Goal: Task Accomplishment & Management: Use online tool/utility

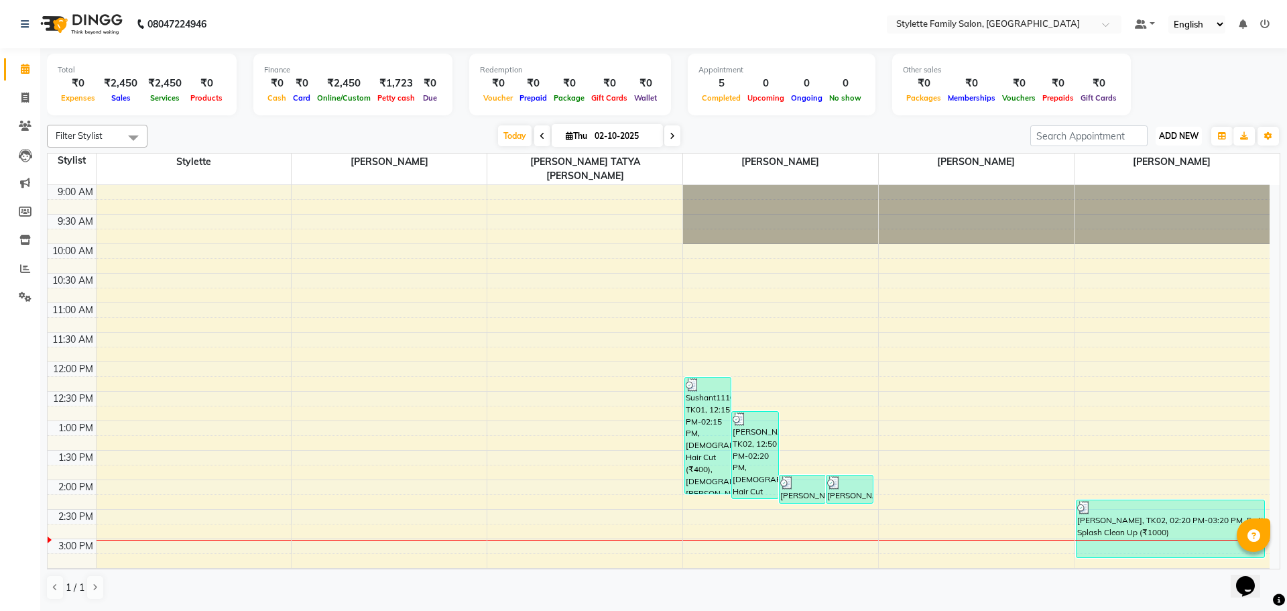
click at [1174, 134] on span "ADD NEW" at bounding box center [1179, 136] width 40 height 10
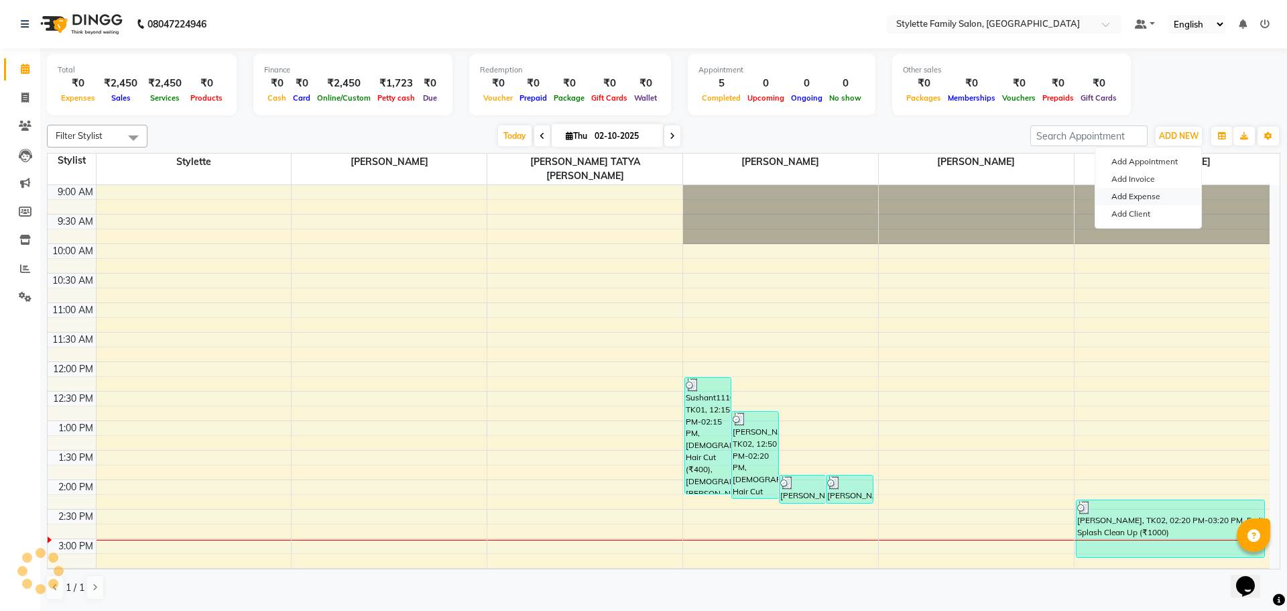
click at [1142, 198] on link "Add Expense" at bounding box center [1148, 196] width 106 height 17
select select "1"
select select "6050"
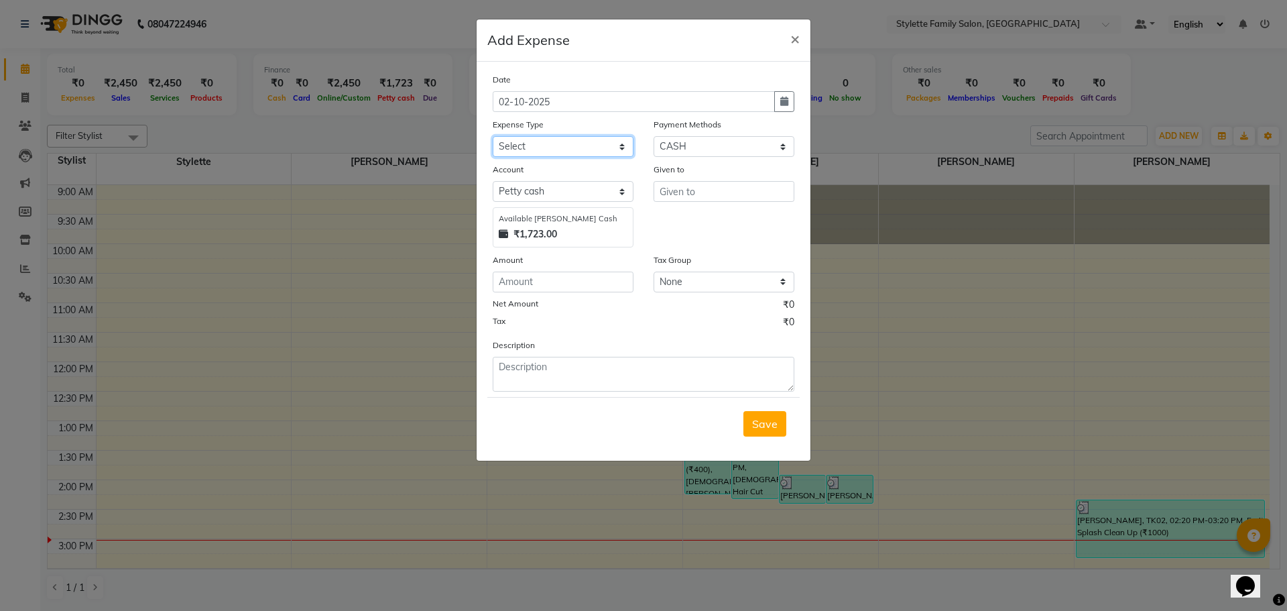
click at [544, 150] on select "Select Advance Salary Bank charges Car maintenance Cash transfer to bank Cash t…" at bounding box center [563, 146] width 141 height 21
select select "18706"
click at [493, 136] on select "Select Advance Salary Bank charges Car maintenance Cash transfer to bank Cash t…" at bounding box center [563, 146] width 141 height 21
click at [667, 194] on input "text" at bounding box center [724, 191] width 141 height 21
type input "Nisha"
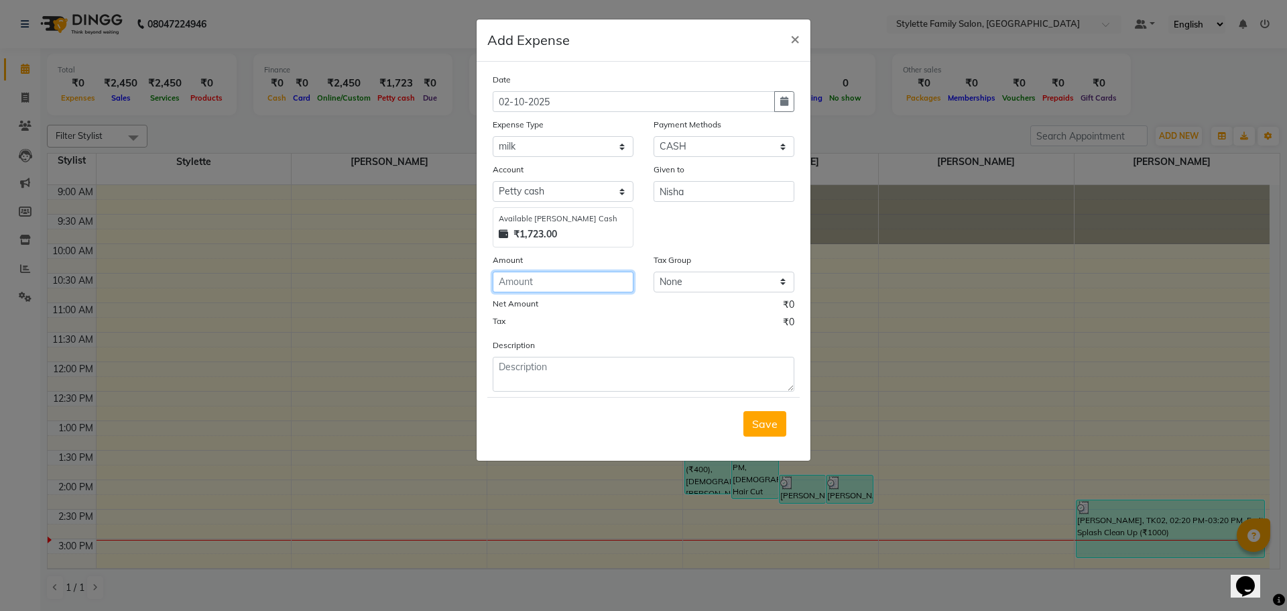
click at [546, 280] on input "number" at bounding box center [563, 282] width 141 height 21
type input "29"
click at [762, 418] on span "Save" at bounding box center [764, 423] width 25 height 13
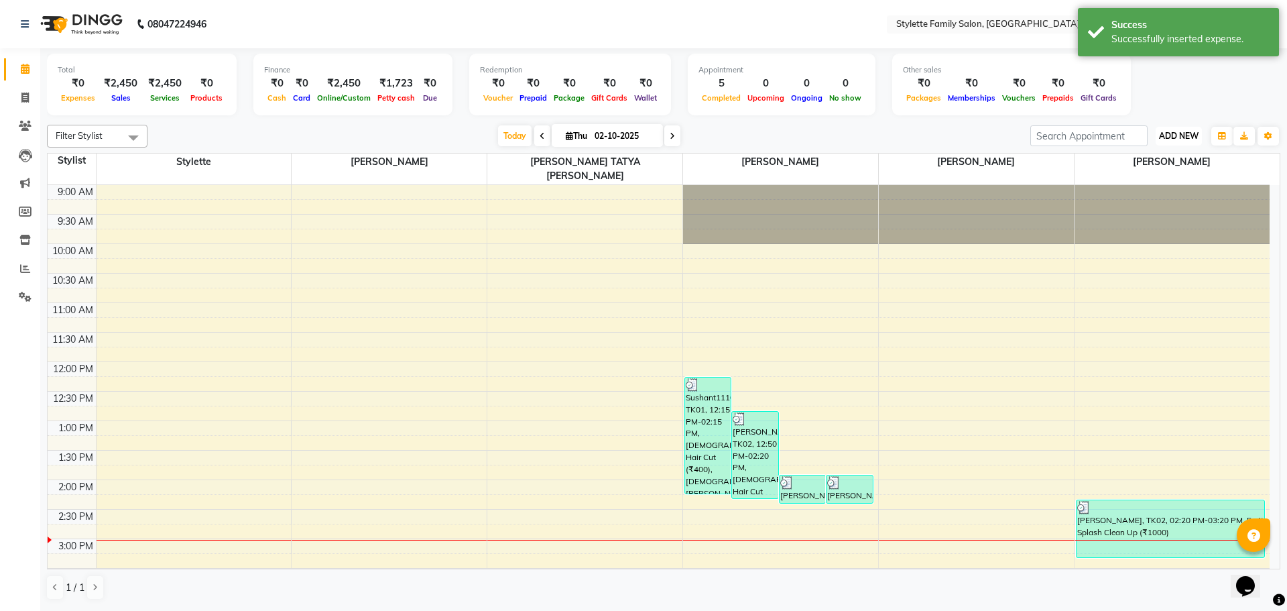
click at [1163, 133] on span "ADD NEW" at bounding box center [1179, 136] width 40 height 10
click at [1151, 197] on link "Add Expense" at bounding box center [1148, 196] width 106 height 17
select select "1"
select select "6050"
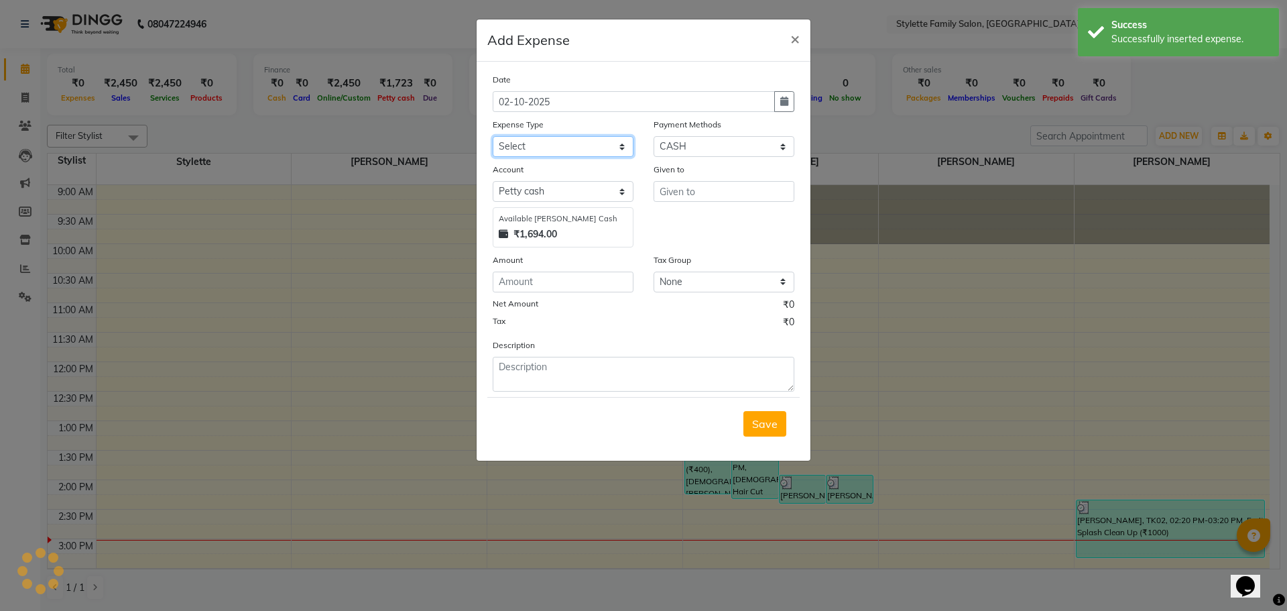
click at [541, 141] on select "Select Advance Salary Bank charges Car maintenance Cash transfer to bank Cash t…" at bounding box center [563, 146] width 141 height 21
select select "18575"
click at [493, 136] on select "Select Advance Salary Bank charges Car maintenance Cash transfer to bank Cash t…" at bounding box center [563, 146] width 141 height 21
click at [693, 184] on input "text" at bounding box center [724, 191] width 141 height 21
type input "p"
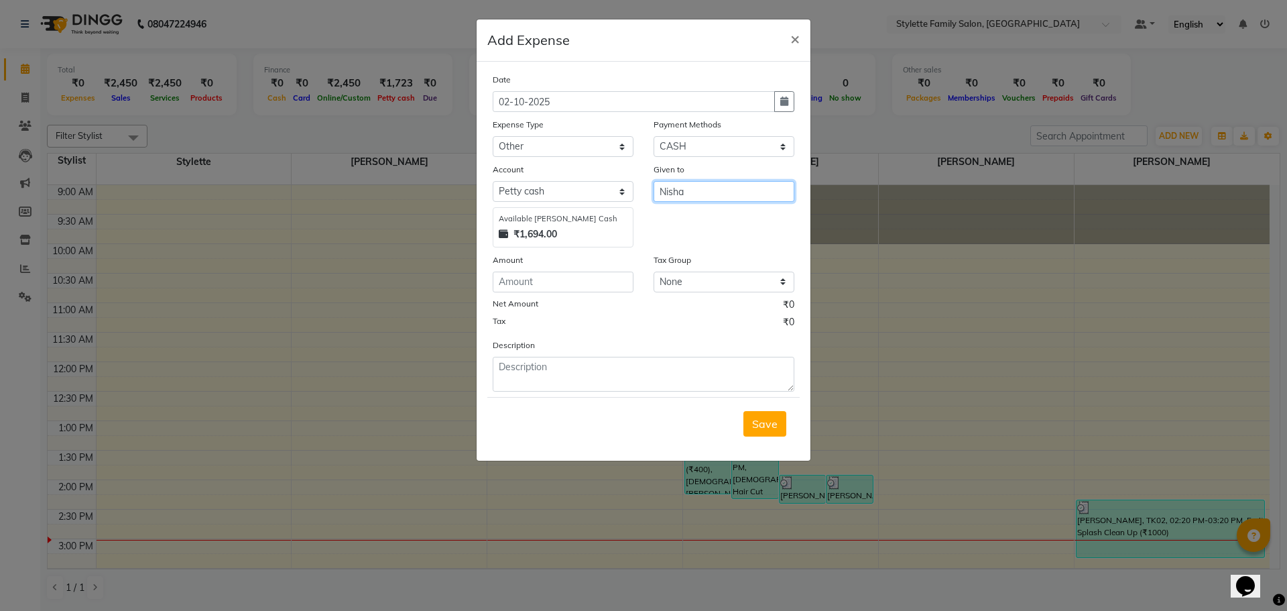
type input "Nisha"
click at [539, 280] on input "number" at bounding box center [563, 282] width 141 height 21
type input "20"
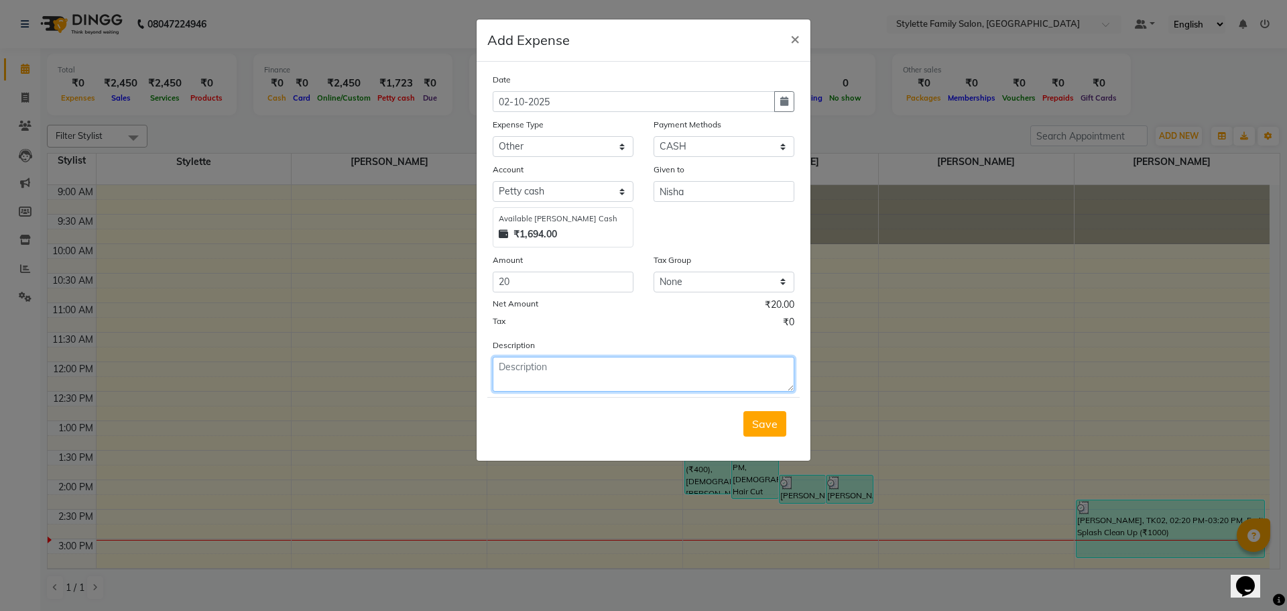
click at [528, 368] on textarea at bounding box center [644, 374] width 302 height 35
type textarea "Rangoli"
click at [762, 422] on span "Save" at bounding box center [764, 423] width 25 height 13
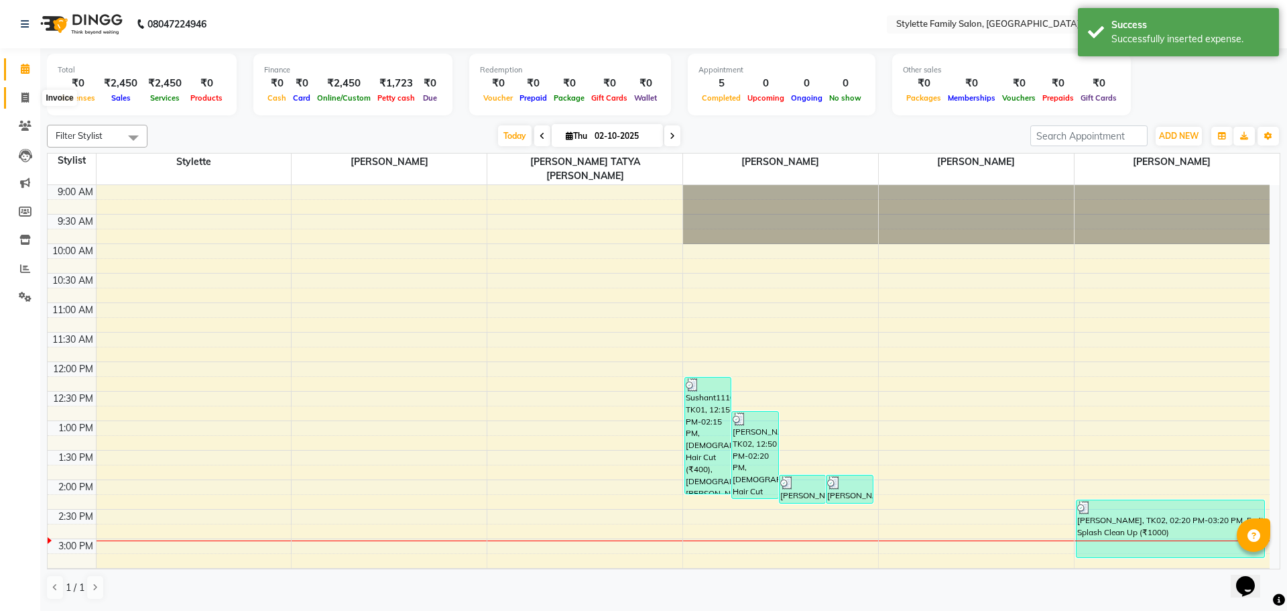
click at [26, 98] on icon at bounding box center [24, 98] width 7 height 10
select select "service"
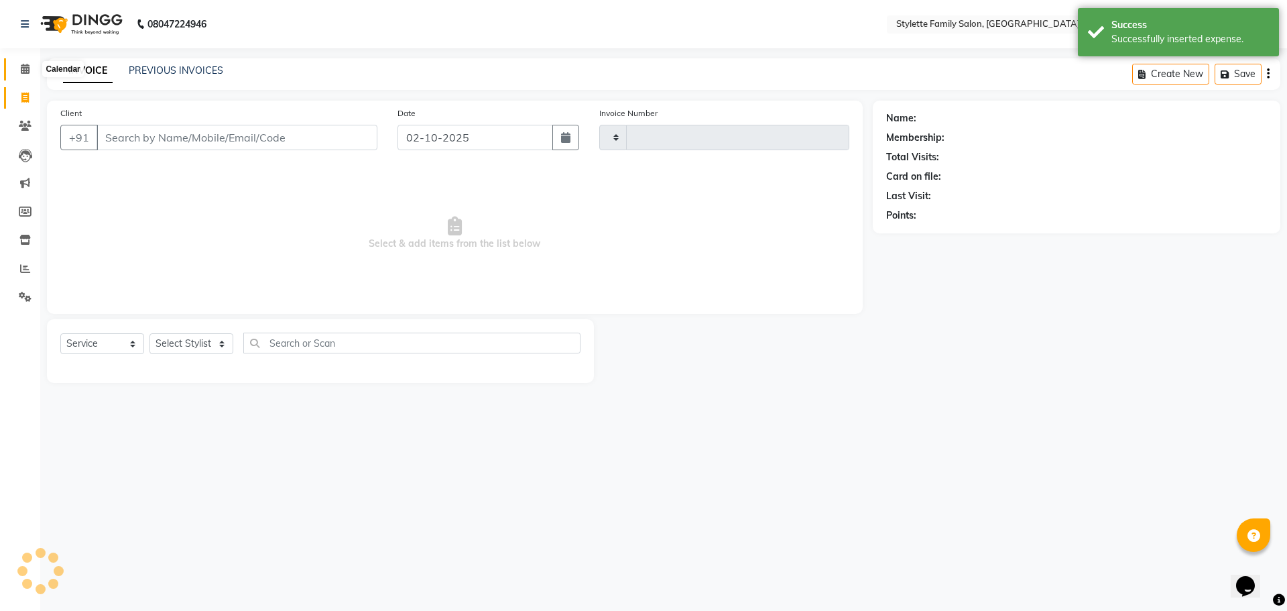
type input "1306"
select select "6990"
click at [23, 64] on icon at bounding box center [25, 69] width 9 height 10
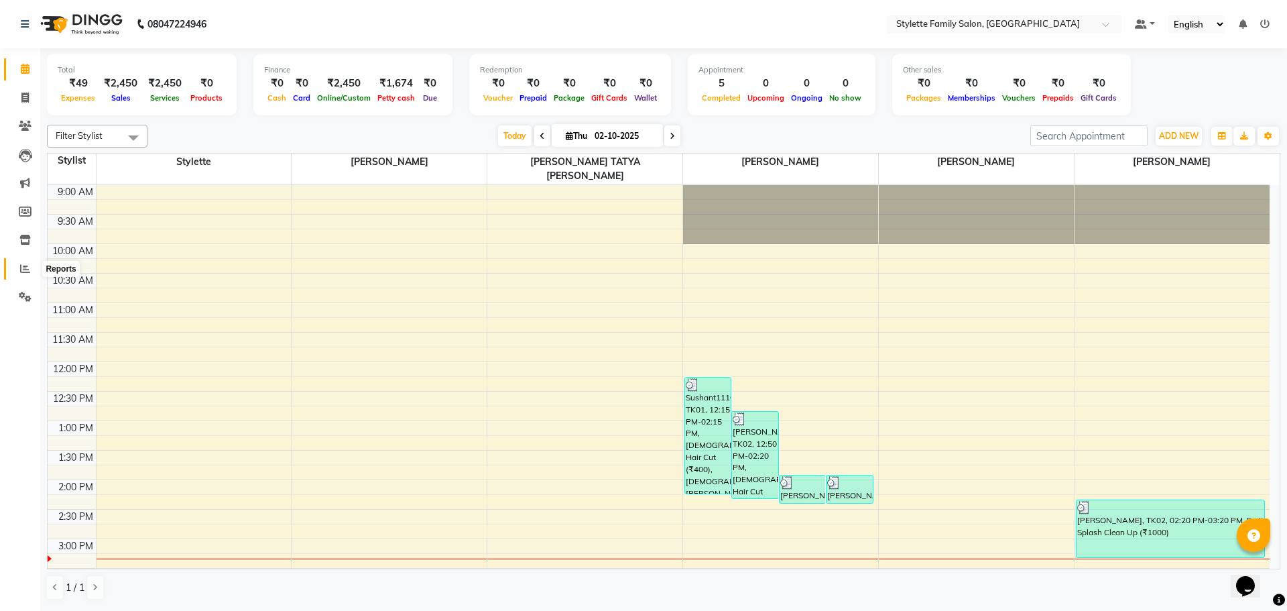
click at [21, 269] on icon at bounding box center [25, 268] width 10 height 10
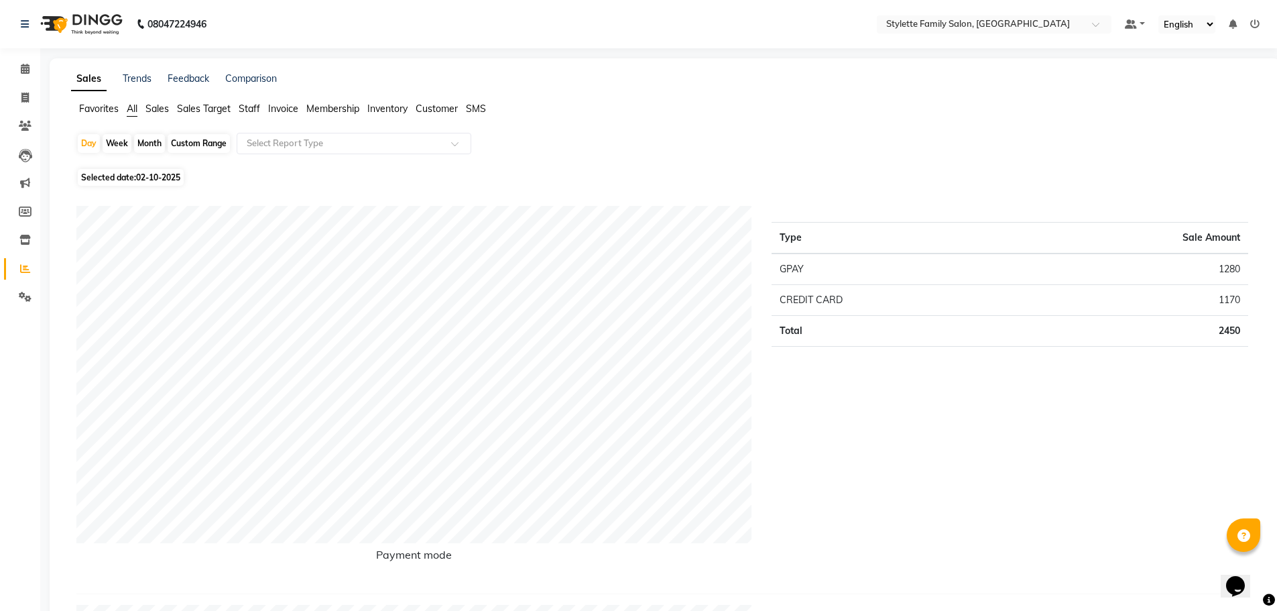
click at [133, 178] on span "Selected date: [DATE]" at bounding box center [131, 177] width 106 height 17
select select "10"
select select "2025"
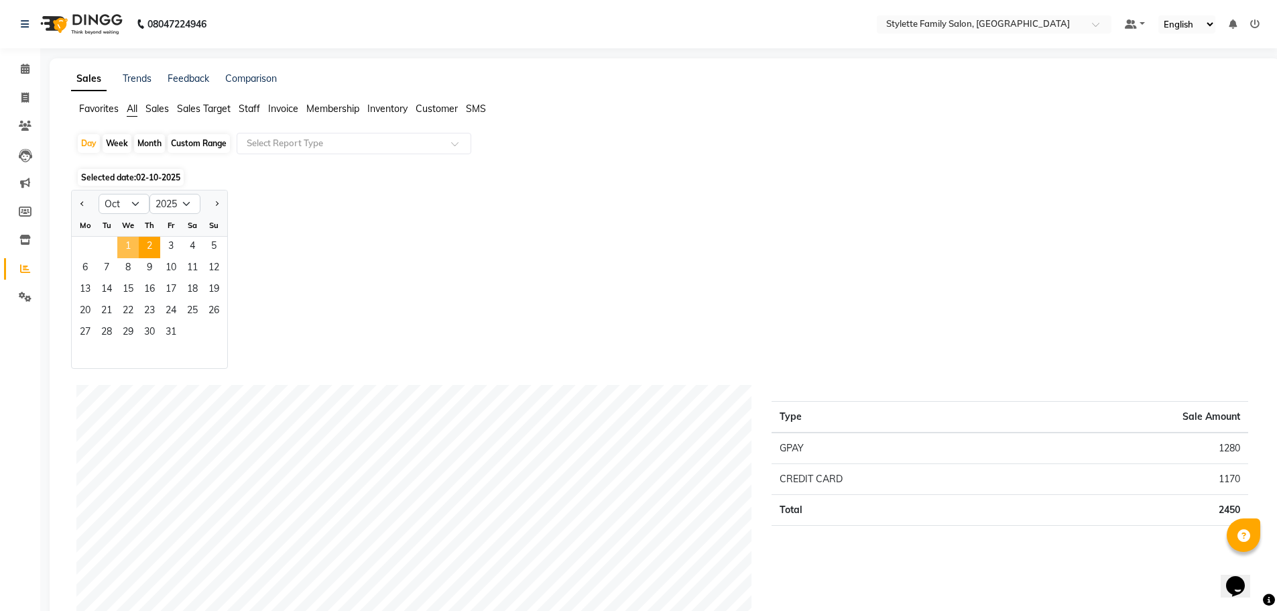
click at [129, 249] on span "1" at bounding box center [127, 247] width 21 height 21
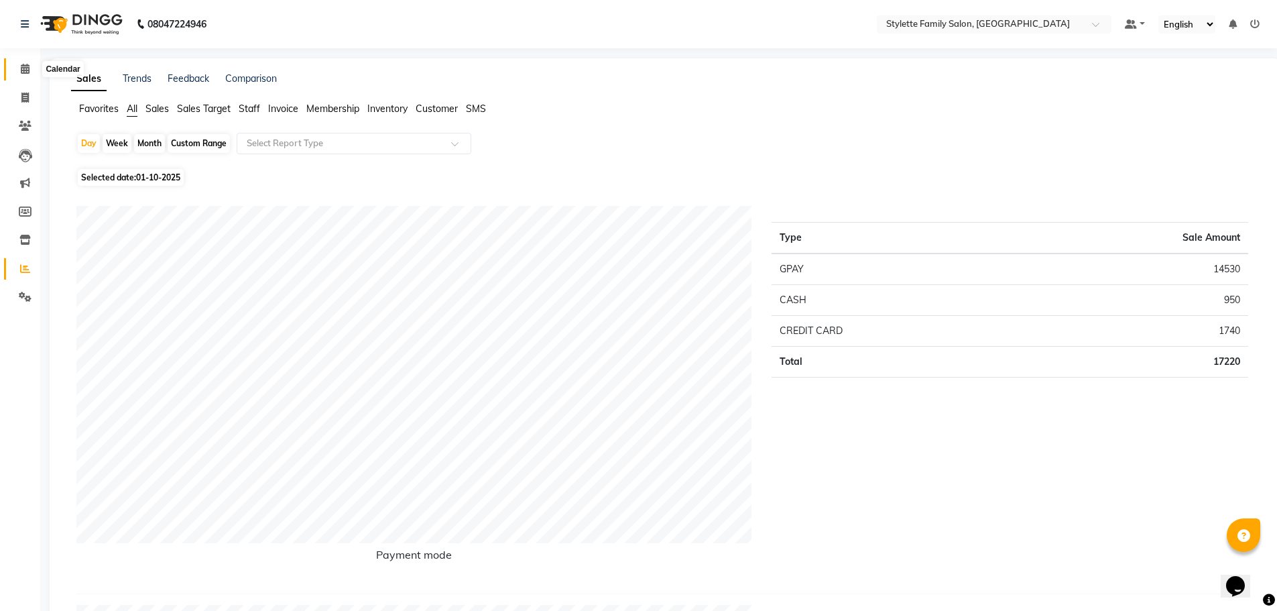
click at [29, 66] on icon at bounding box center [25, 69] width 9 height 10
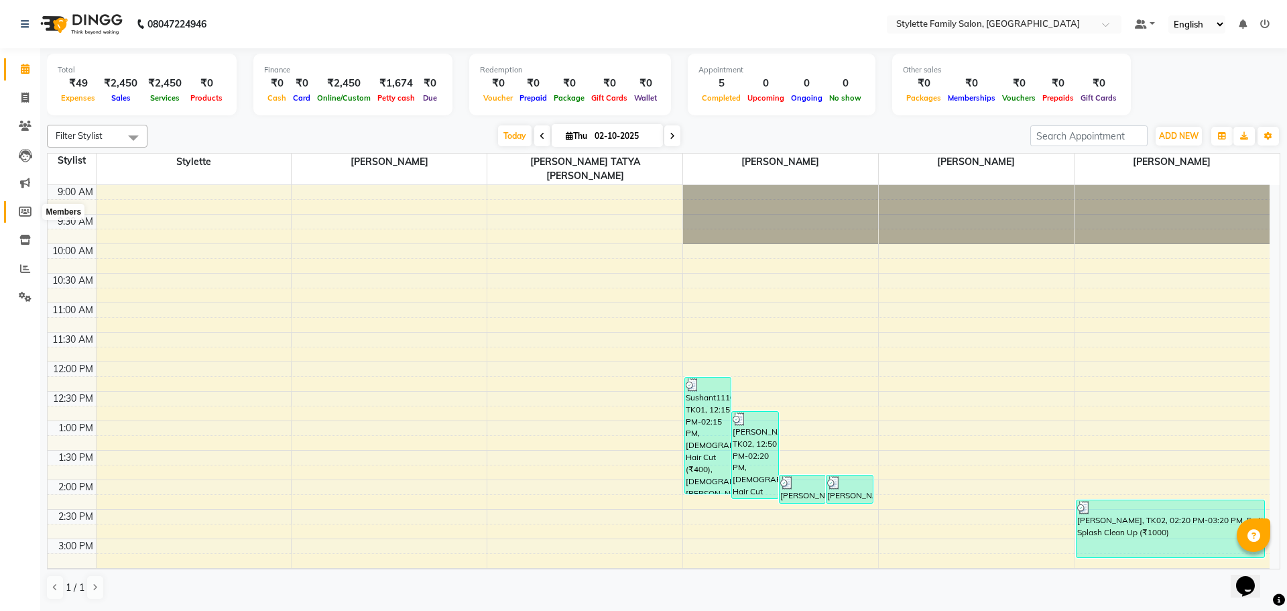
click at [22, 211] on icon at bounding box center [25, 211] width 13 height 10
select select
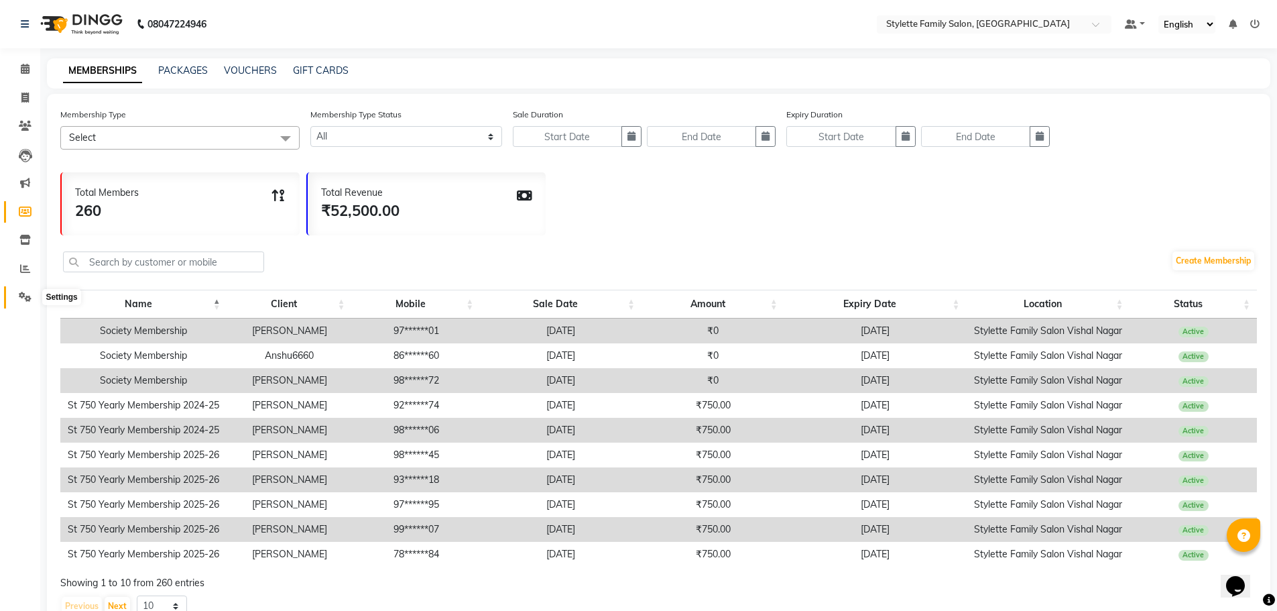
click at [24, 299] on icon at bounding box center [25, 297] width 13 height 10
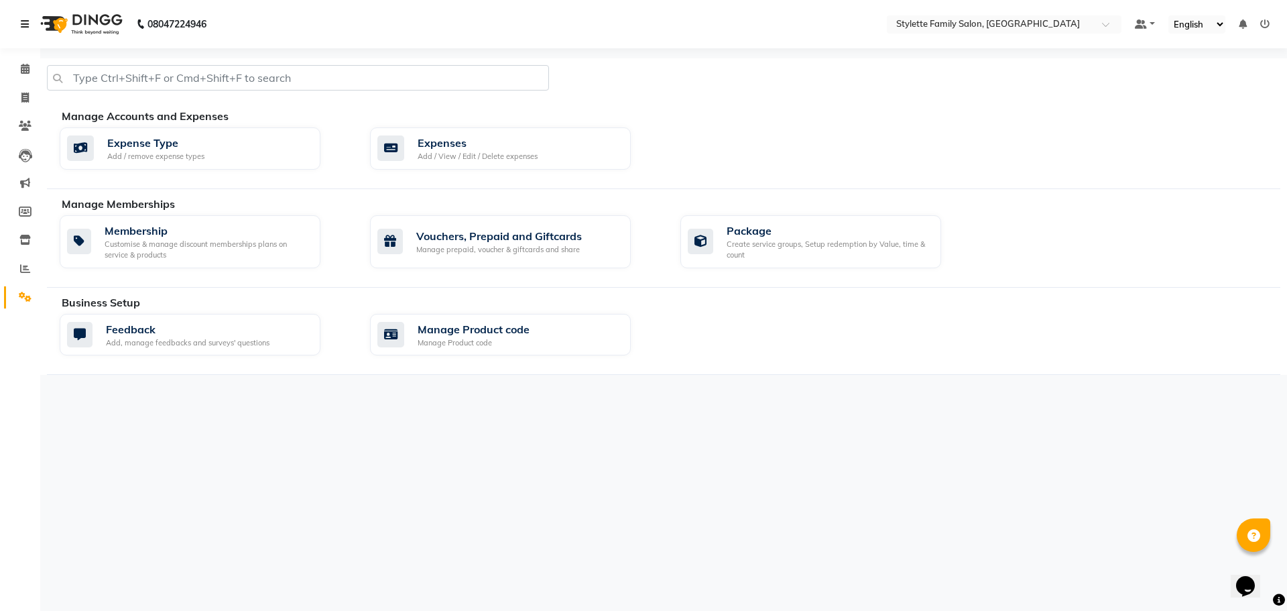
click at [23, 22] on icon at bounding box center [25, 23] width 8 height 9
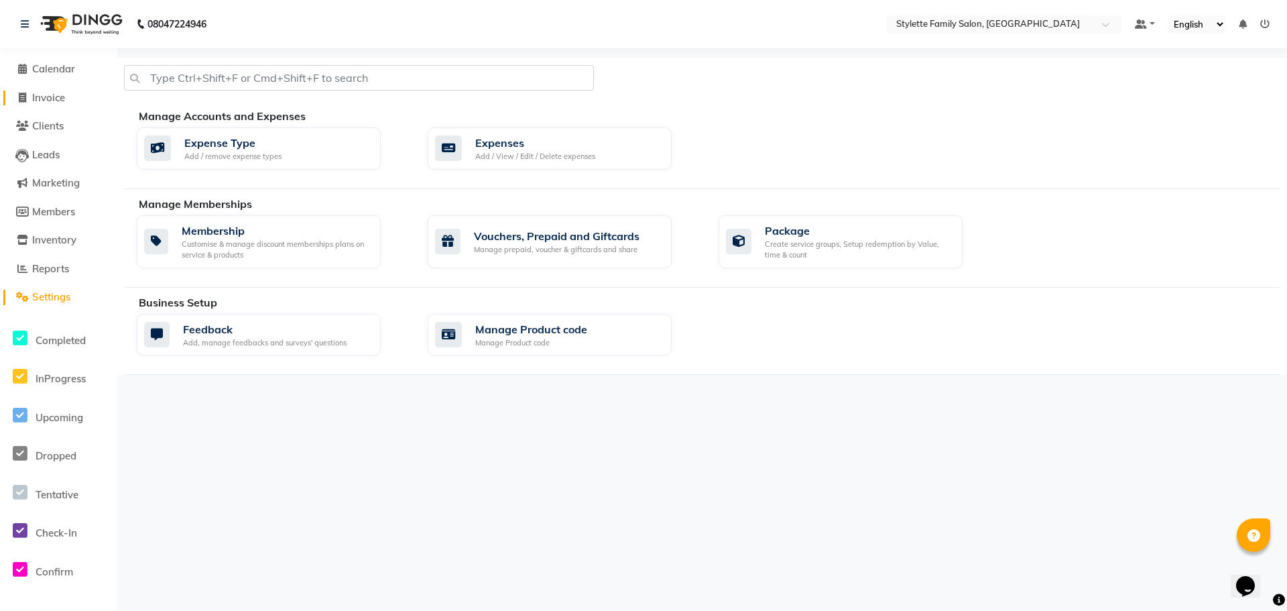
click at [45, 99] on span "Invoice" at bounding box center [48, 97] width 33 height 13
select select "service"
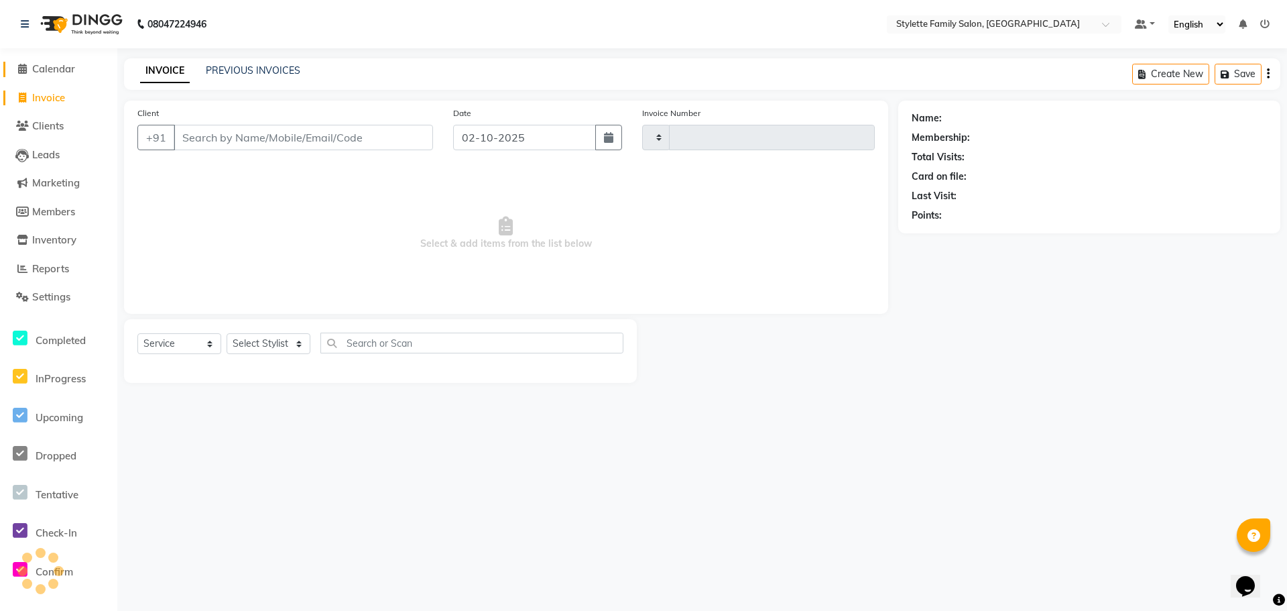
click at [52, 72] on span "Calendar" at bounding box center [53, 68] width 43 height 13
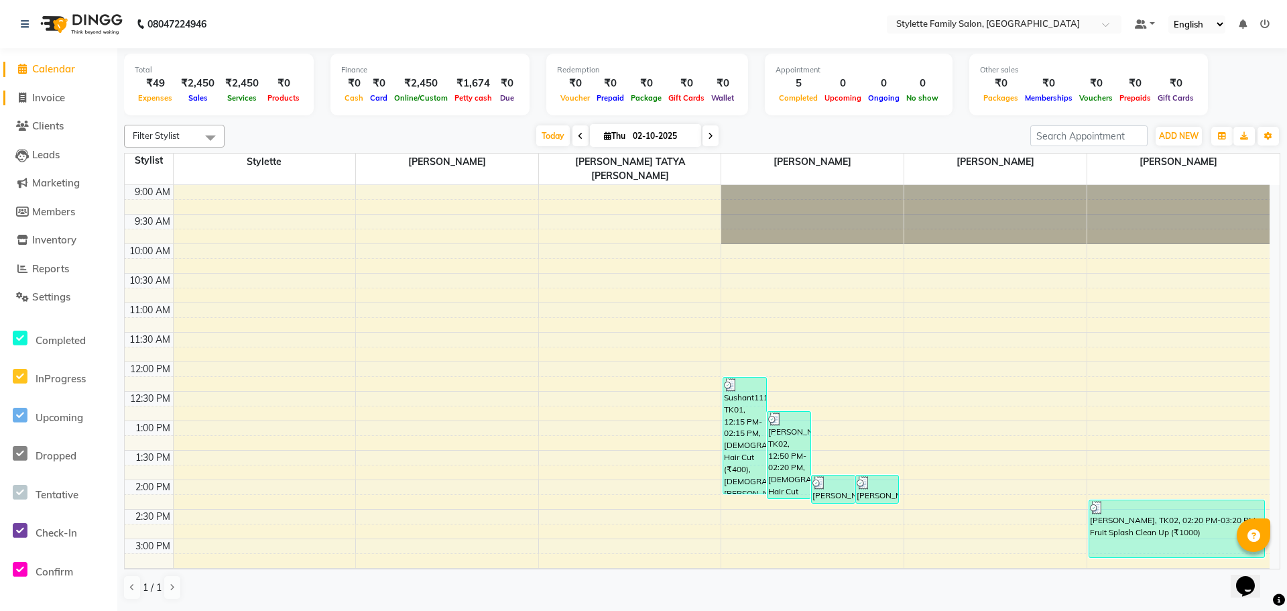
drag, startPoint x: 38, startPoint y: 99, endPoint x: 42, endPoint y: 137, distance: 37.8
click at [39, 99] on span "Invoice" at bounding box center [48, 97] width 33 height 13
select select "6990"
select select "service"
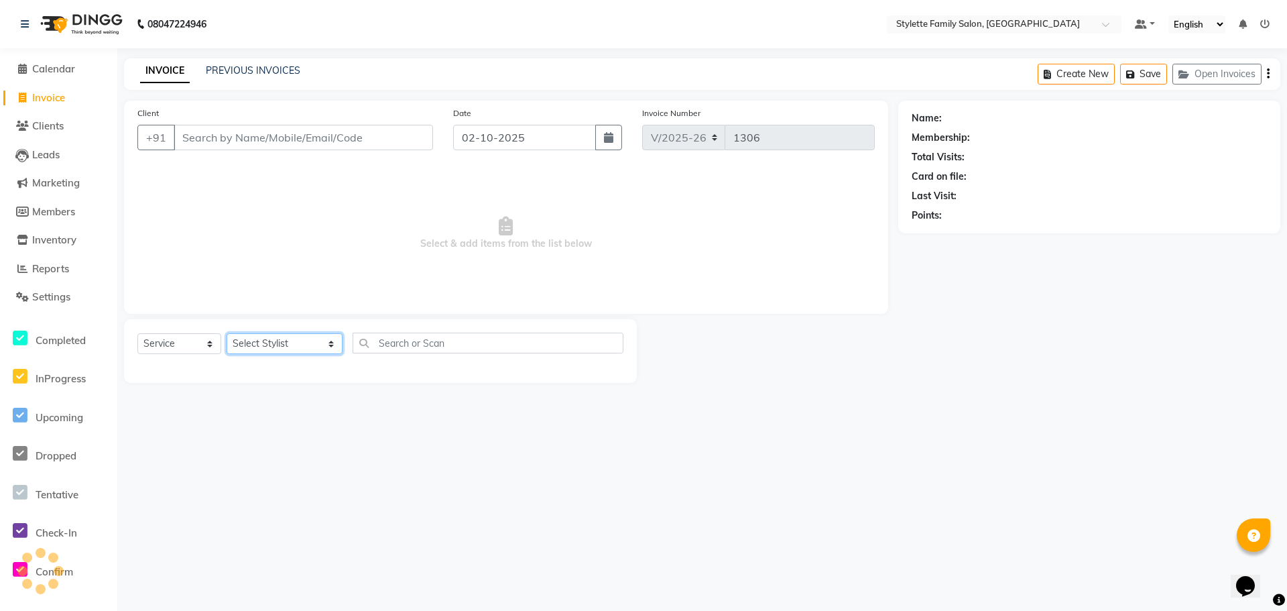
click at [258, 345] on select "Select Stylist Abhishek dhomble [PERSON_NAME] Manager [PERSON_NAME] Stylette [P…" at bounding box center [285, 343] width 116 height 21
select select "90340"
click at [227, 333] on select "Select Stylist Abhishek dhomble [PERSON_NAME] Manager [PERSON_NAME] Stylette [P…" at bounding box center [285, 343] width 116 height 21
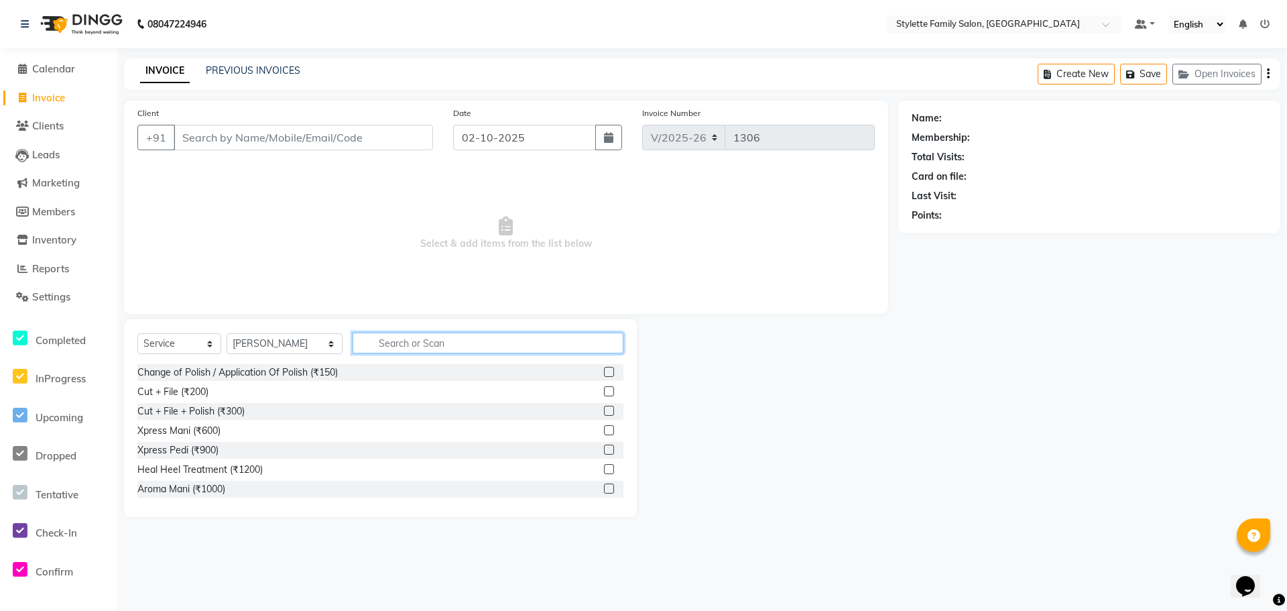
click at [359, 339] on input "text" at bounding box center [488, 343] width 271 height 21
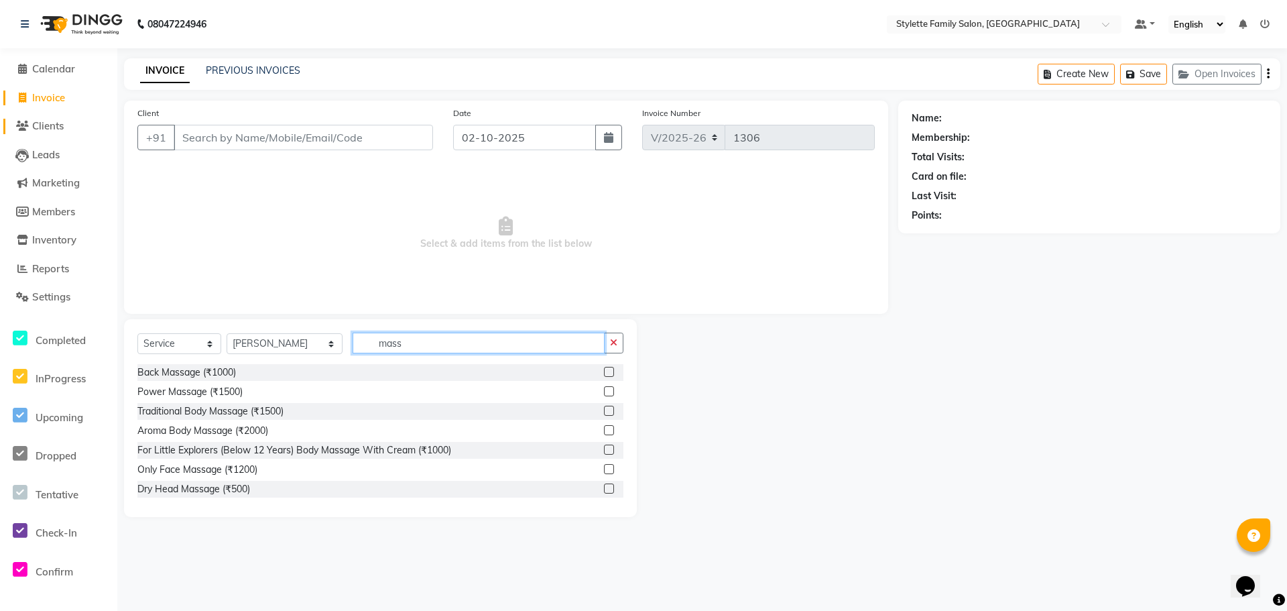
type input "mass"
click at [41, 123] on span "Clients" at bounding box center [48, 125] width 32 height 13
